Goal: Information Seeking & Learning: Stay updated

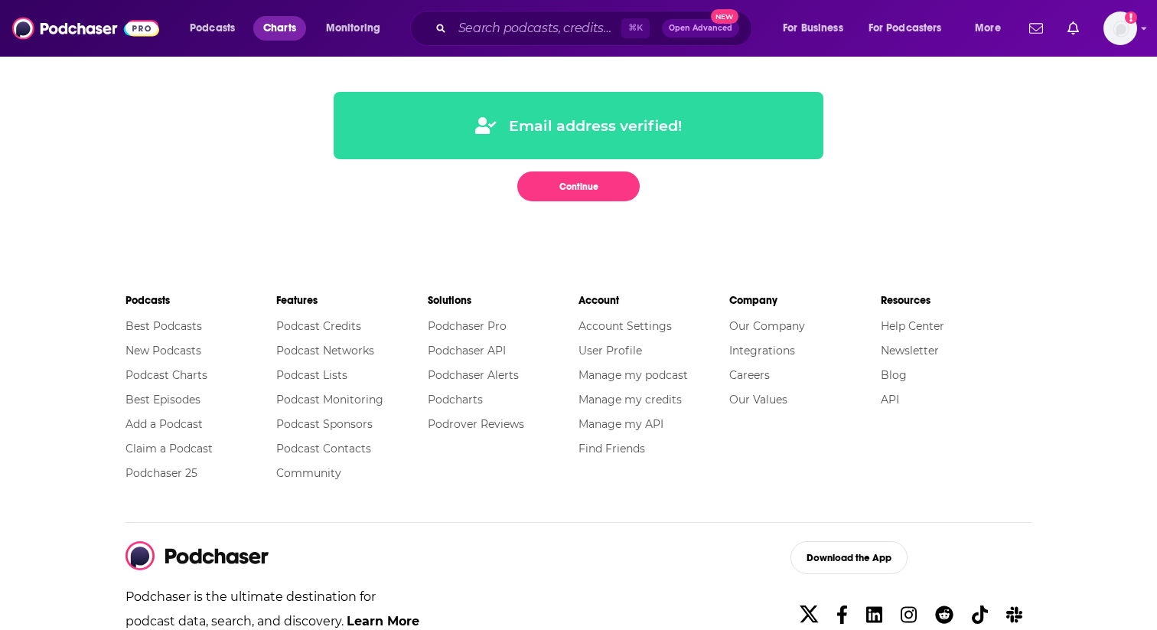
click at [269, 28] on span "Charts" at bounding box center [279, 28] width 33 height 21
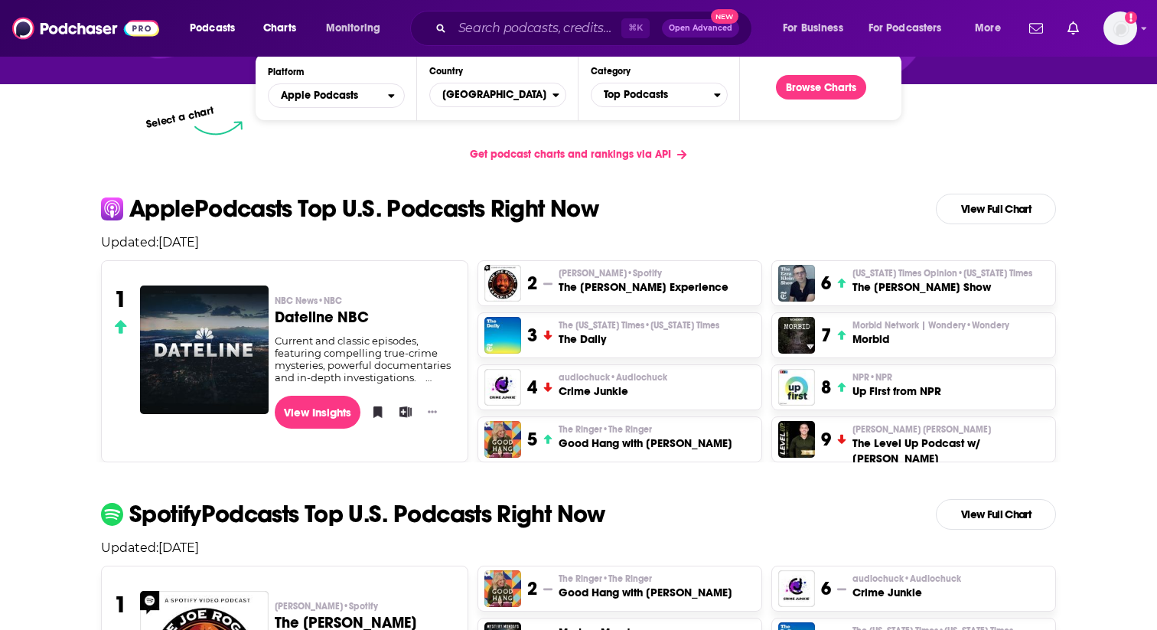
scroll to position [196, 0]
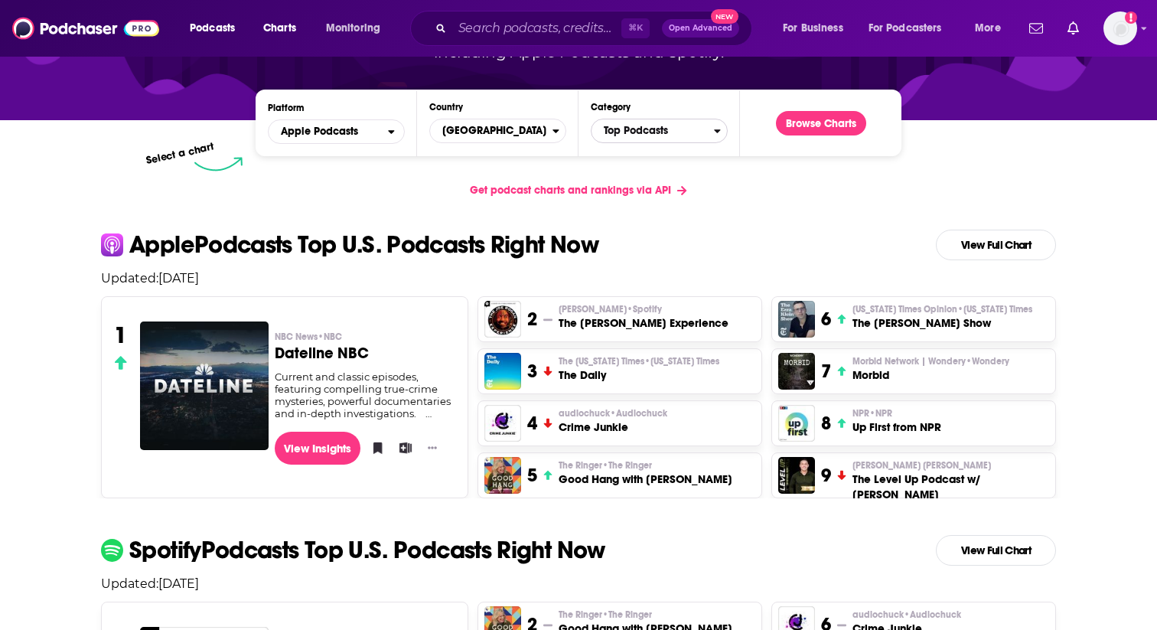
click at [678, 135] on span "Top Podcasts" at bounding box center [653, 131] width 122 height 26
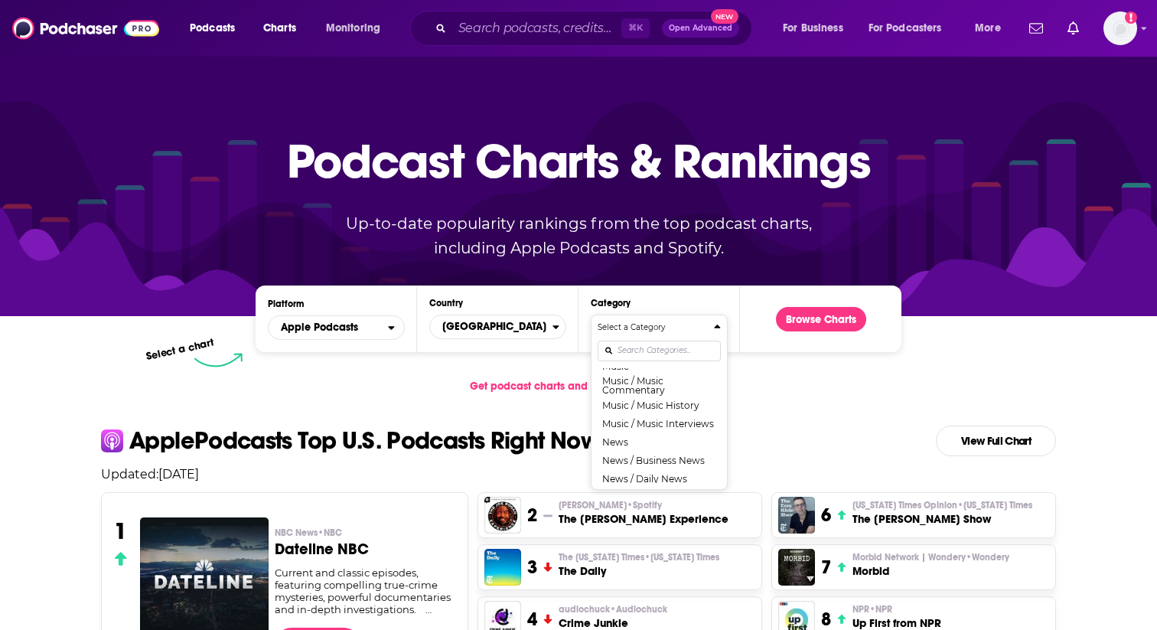
scroll to position [994, 0]
click at [635, 427] on button "News" at bounding box center [659, 430] width 123 height 18
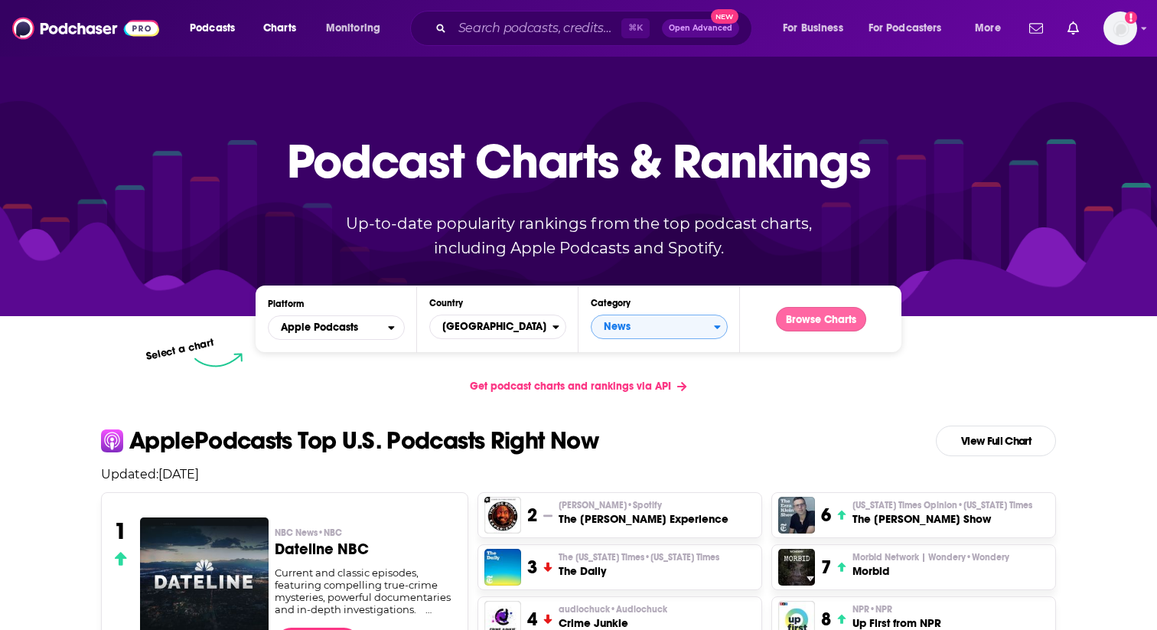
click at [847, 320] on button "Browse Charts" at bounding box center [821, 319] width 90 height 24
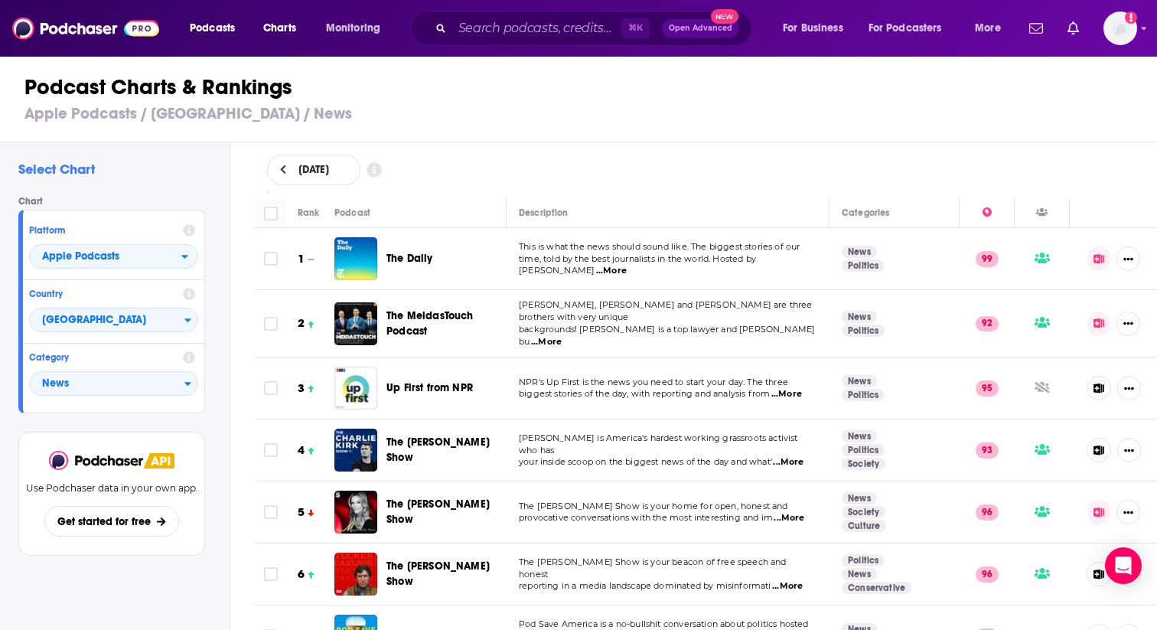
click at [280, 168] on icon at bounding box center [283, 170] width 7 height 11
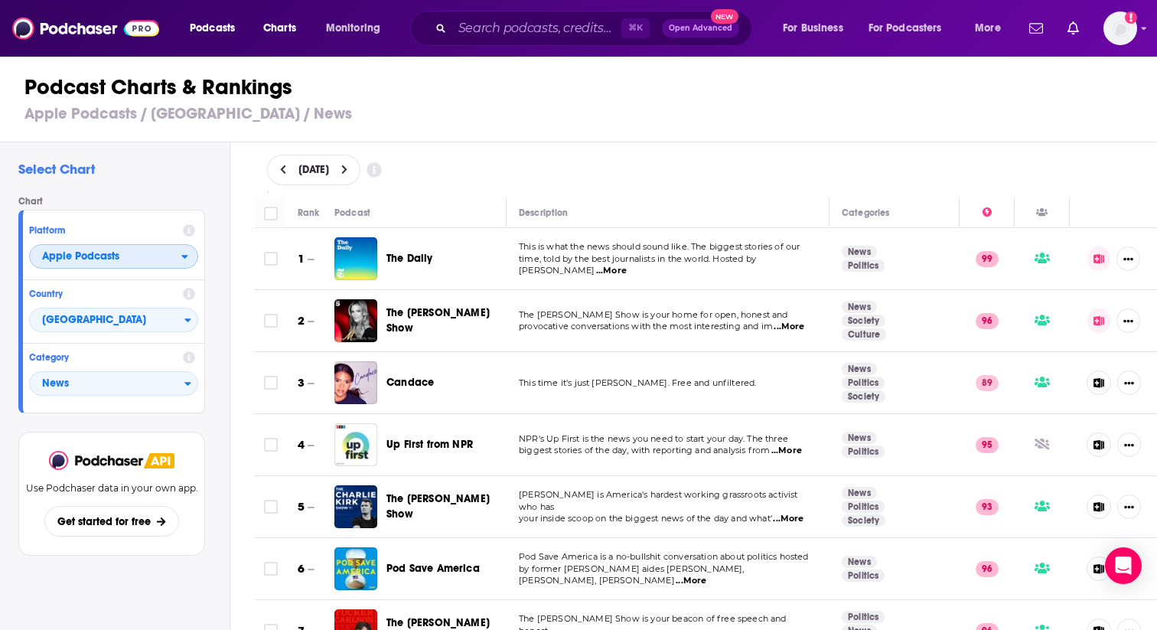
click at [90, 259] on span "Apple Podcasts" at bounding box center [80, 256] width 77 height 11
click at [84, 307] on span "Spotify" at bounding box center [112, 303] width 149 height 9
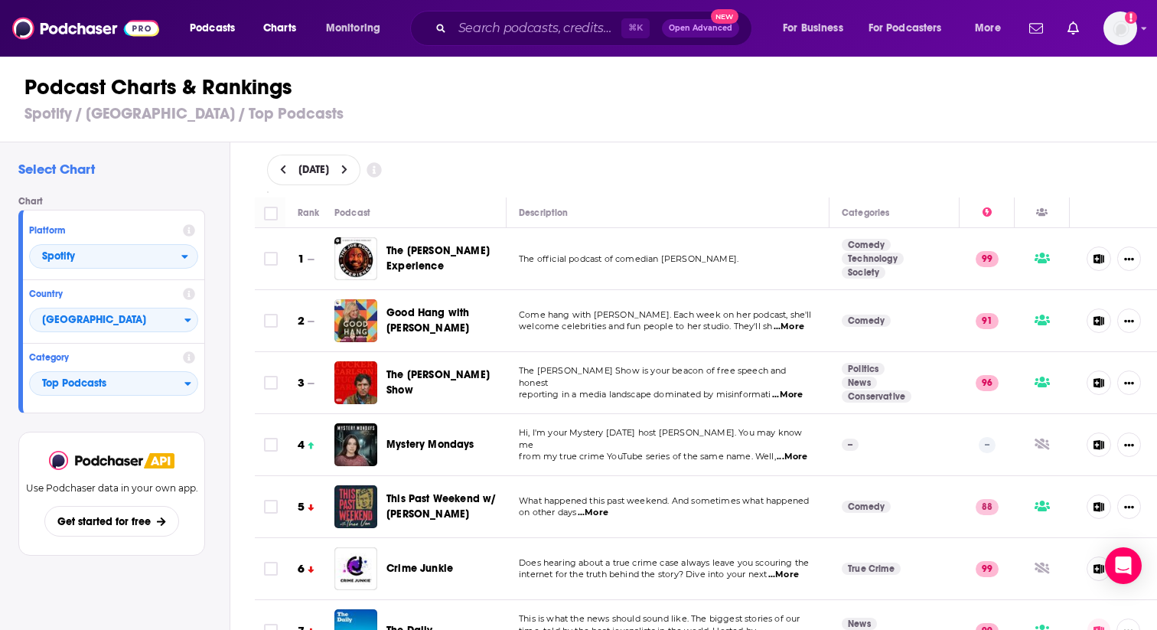
click at [556, 132] on div "Podcast Charts & Rankings Spotify / [GEOGRAPHIC_DATA] / Top Podcasts" at bounding box center [585, 98] width 1170 height 87
click at [106, 379] on span "Top Podcasts" at bounding box center [107, 384] width 155 height 26
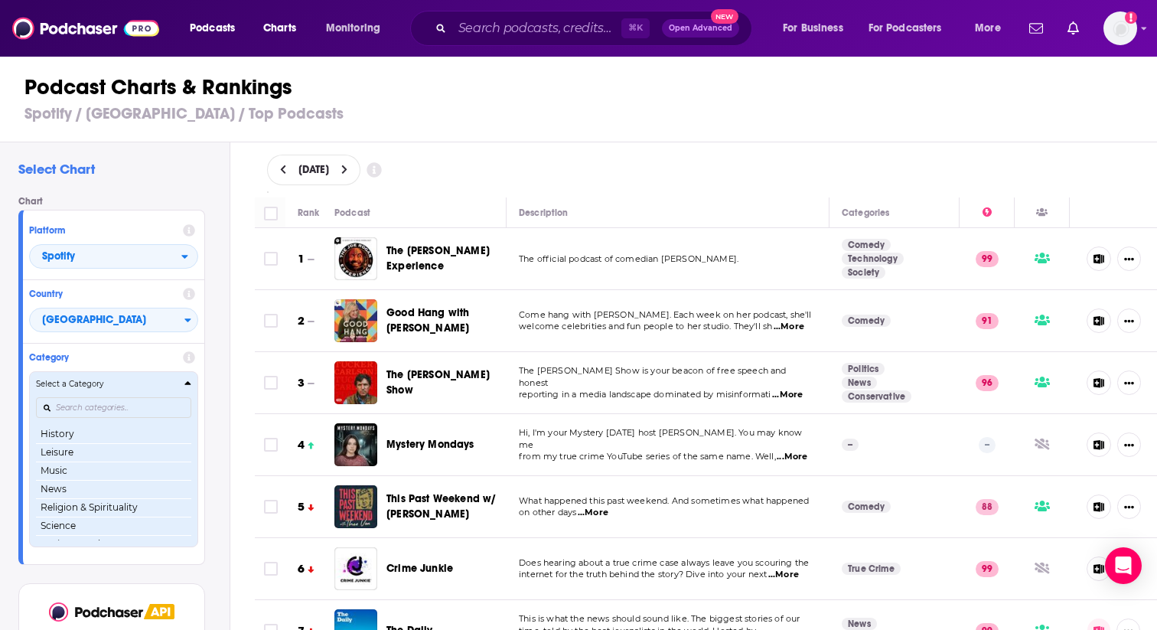
scroll to position [132, 0]
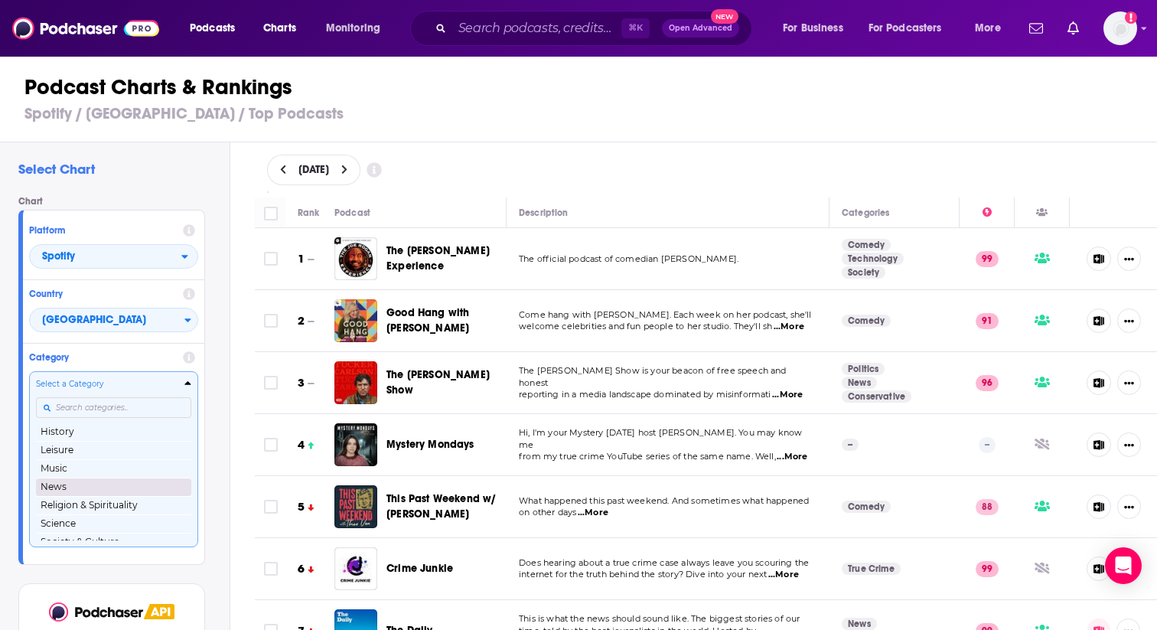
click at [86, 488] on button "News" at bounding box center [113, 487] width 155 height 18
